Goal: Check status: Check status

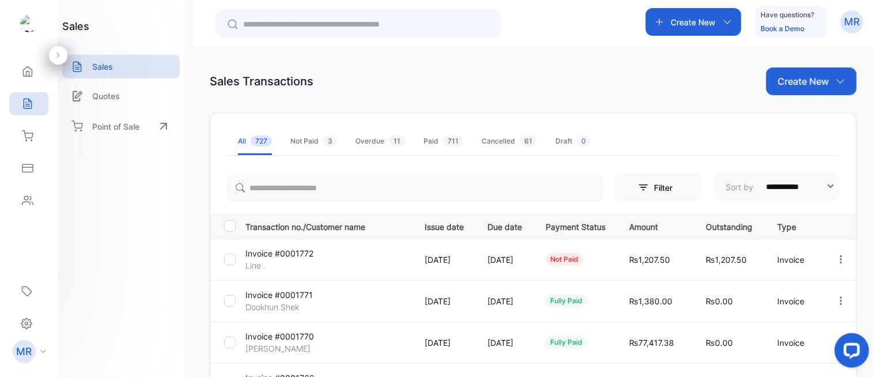
click at [840, 256] on icon "button" at bounding box center [841, 259] width 10 height 10
click at [28, 139] on icon at bounding box center [28, 136] width 12 height 12
click at [25, 133] on icon at bounding box center [27, 136] width 10 height 10
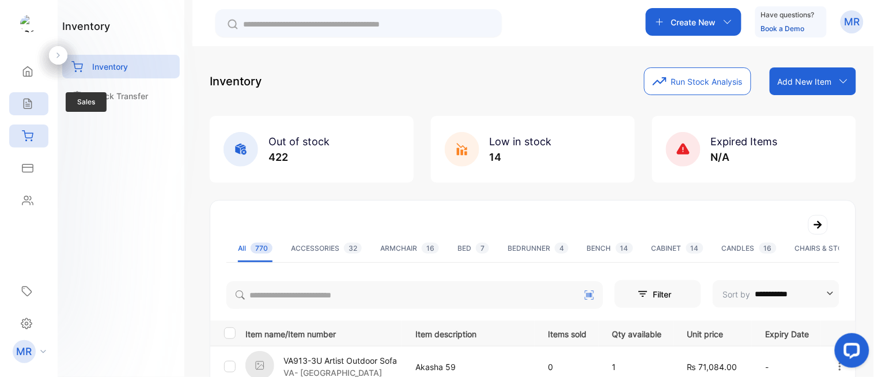
click at [27, 104] on icon at bounding box center [27, 104] width 7 height 10
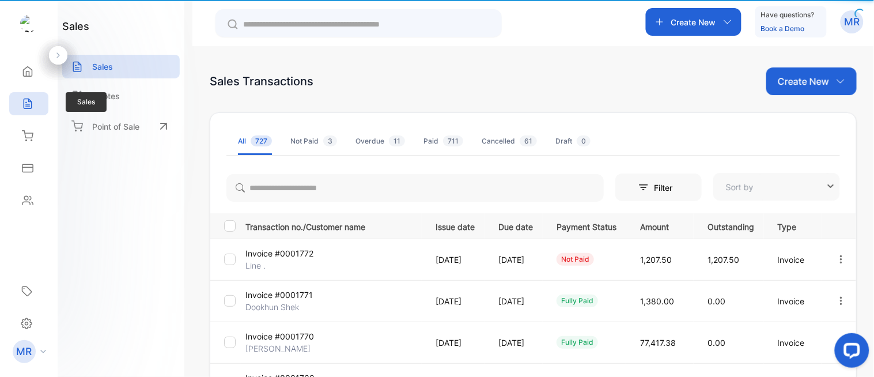
type input "**********"
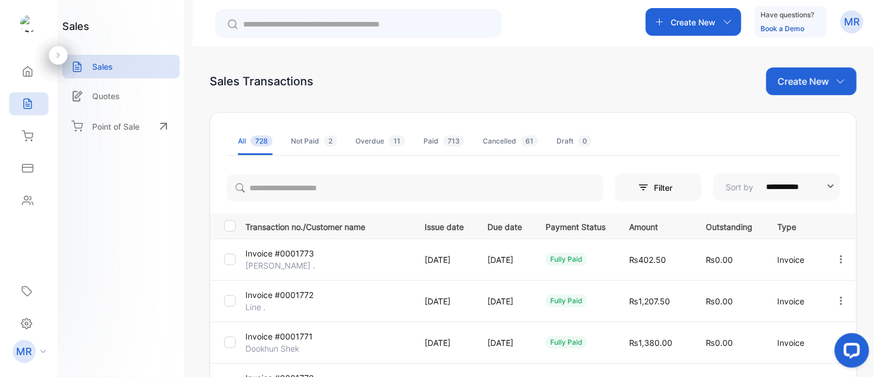
click at [836, 255] on icon "button" at bounding box center [841, 259] width 10 height 10
click at [811, 283] on div "View / Edit Invoice" at bounding box center [805, 292] width 116 height 23
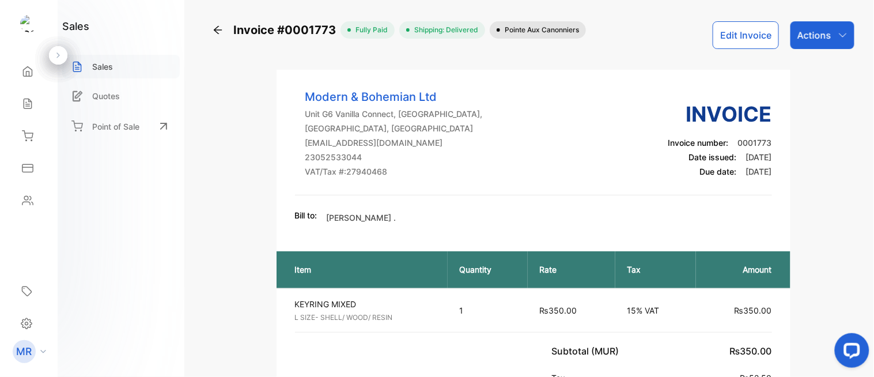
click at [115, 59] on div "Sales" at bounding box center [121, 67] width 118 height 24
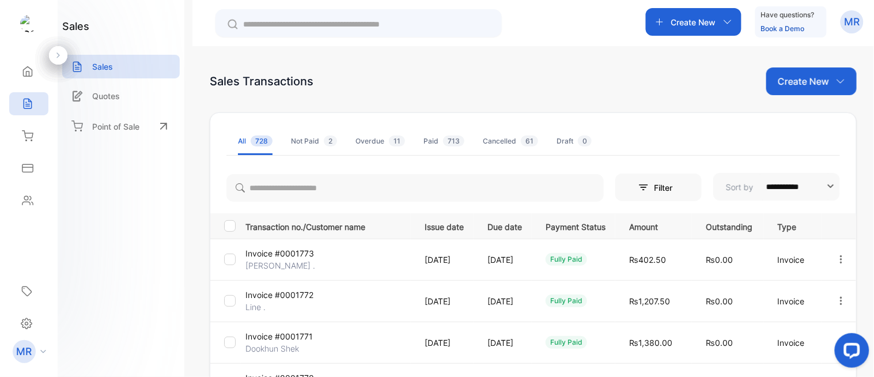
click at [591, 27] on div "Create New Have questions? Book a Demo MR" at bounding box center [533, 23] width 682 height 46
click at [30, 139] on icon at bounding box center [28, 136] width 12 height 12
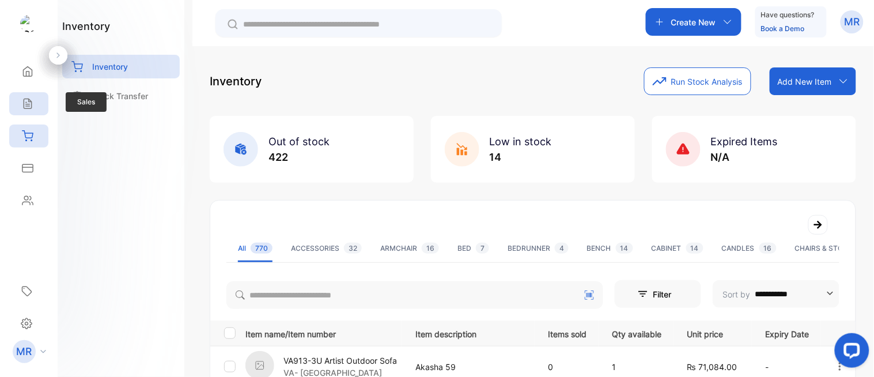
click at [25, 102] on icon at bounding box center [27, 104] width 7 height 10
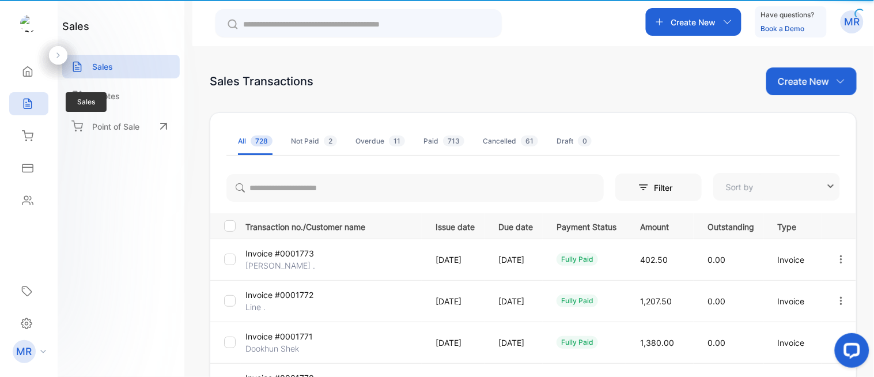
type input "**********"
